Goal: Information Seeking & Learning: Find specific fact

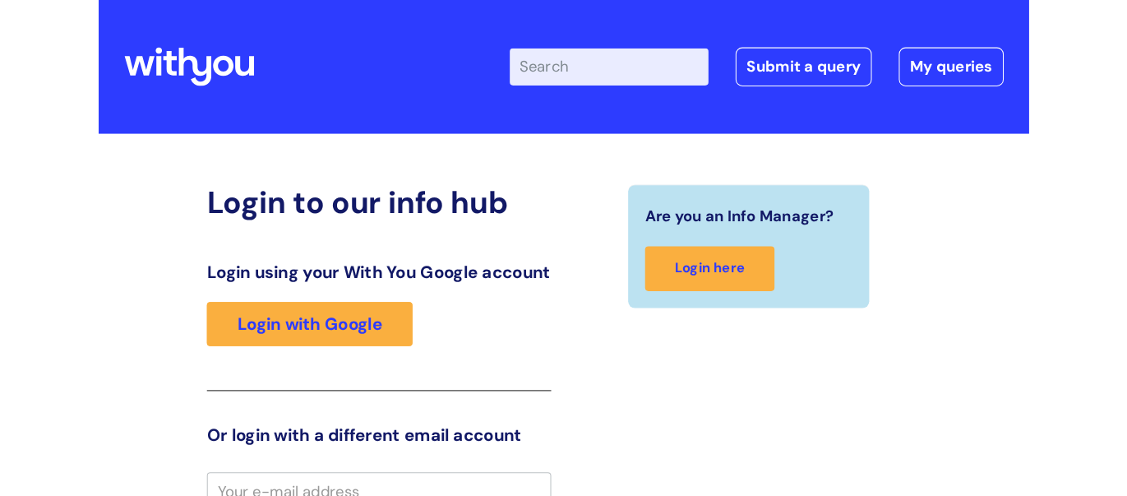
scroll to position [34, 0]
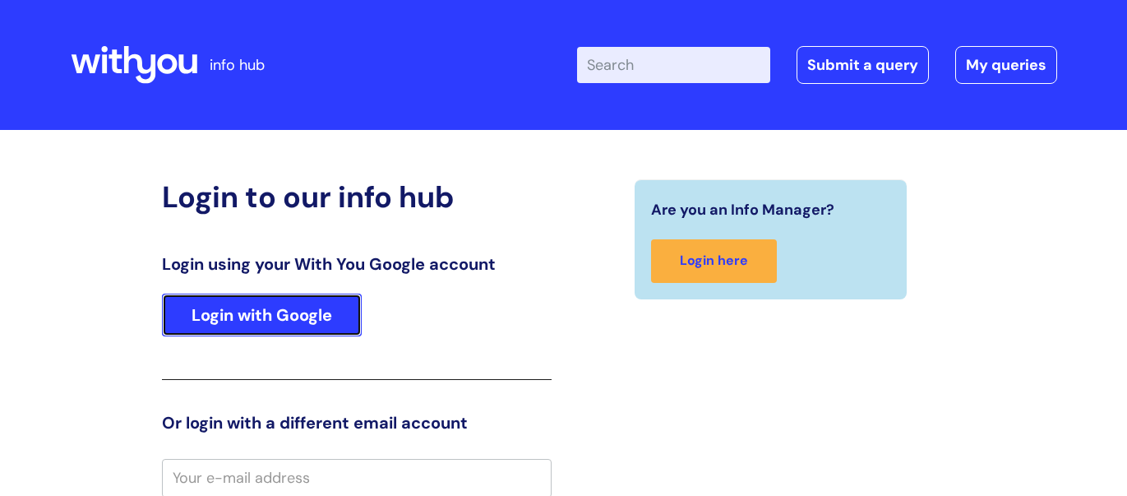
click at [303, 307] on link "Login with Google" at bounding box center [262, 314] width 200 height 43
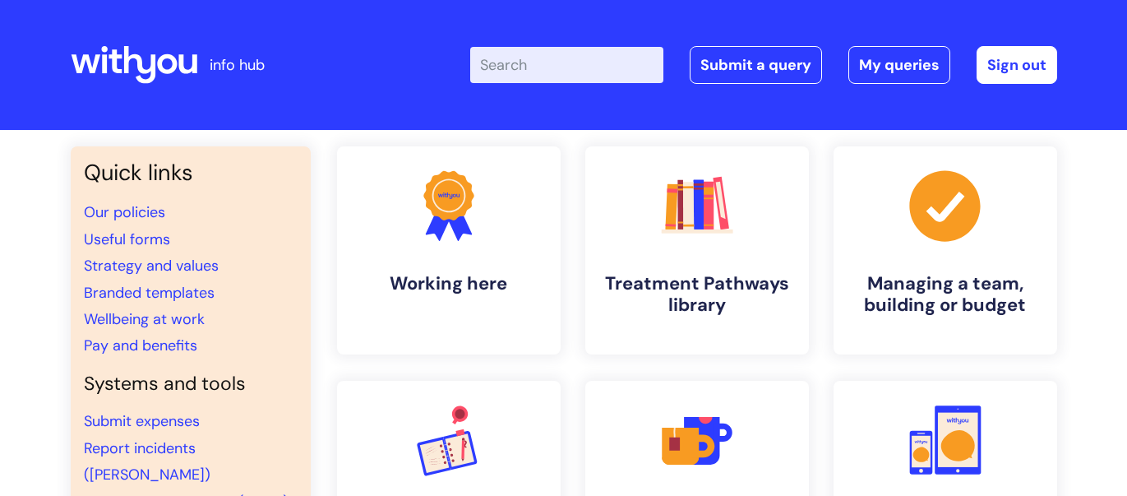
click at [496, 71] on input "Enter your search term here..." at bounding box center [566, 65] width 193 height 36
type input "compassionate leave"
click button "Search" at bounding box center [0, 0] width 0 height 0
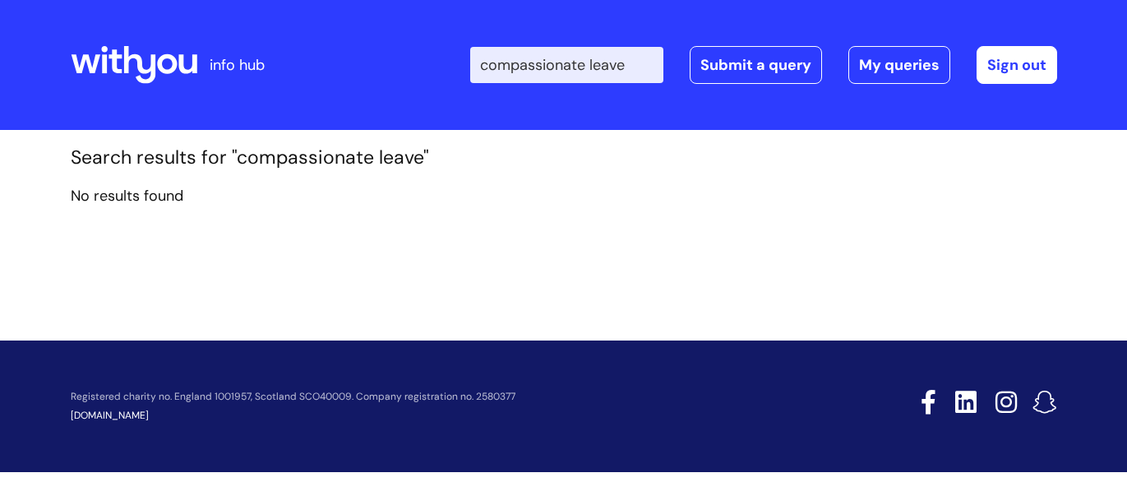
drag, startPoint x: 631, startPoint y: 68, endPoint x: 417, endPoint y: 61, distance: 214.6
click at [417, 61] on div "Enter your search term here... compassionate leave Search Submit a query My que…" at bounding box center [686, 64] width 741 height 97
type input "bereavement"
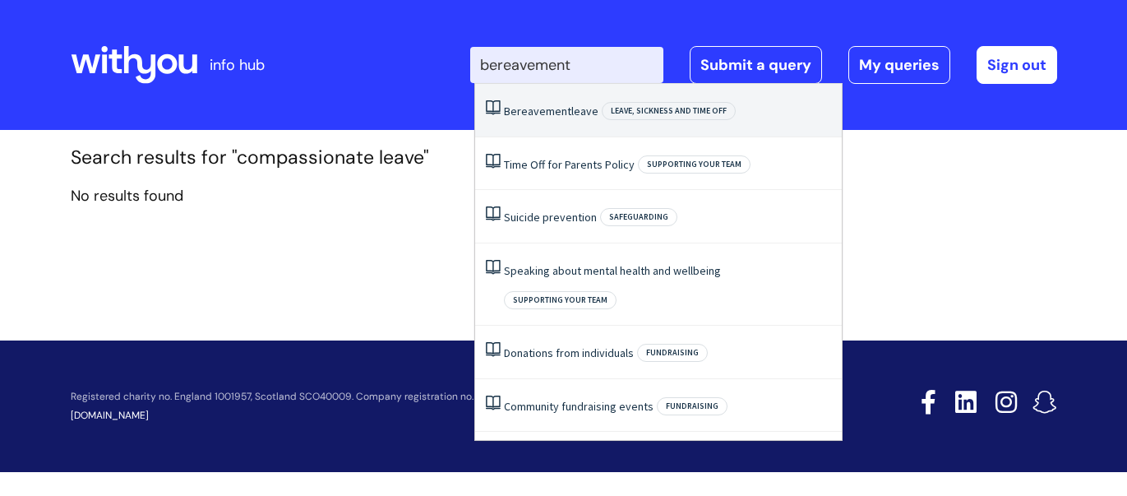
click at [522, 118] on li "Bereavement leave Leave, sickness and time off" at bounding box center [658, 110] width 367 height 53
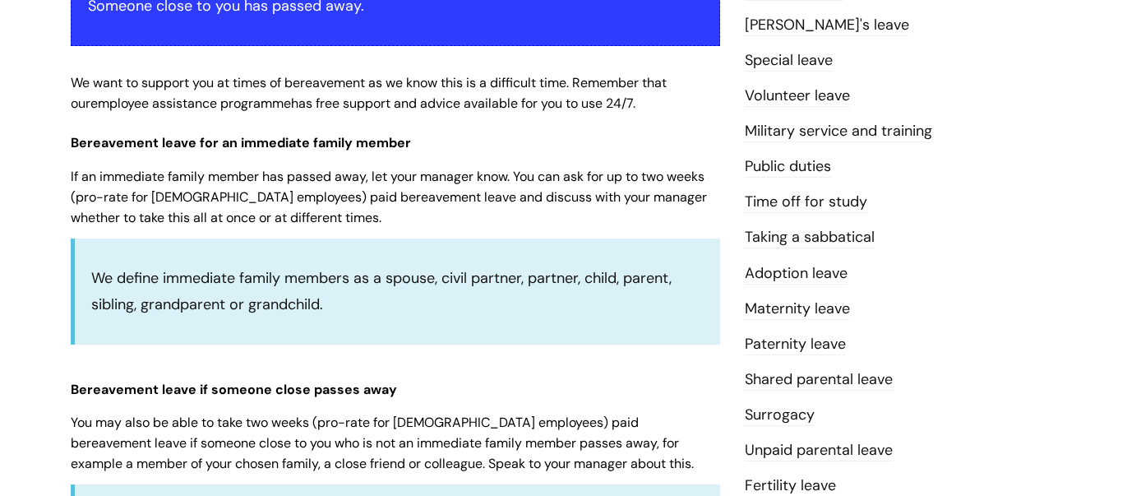
scroll to position [371, 0]
